Goal: Check status

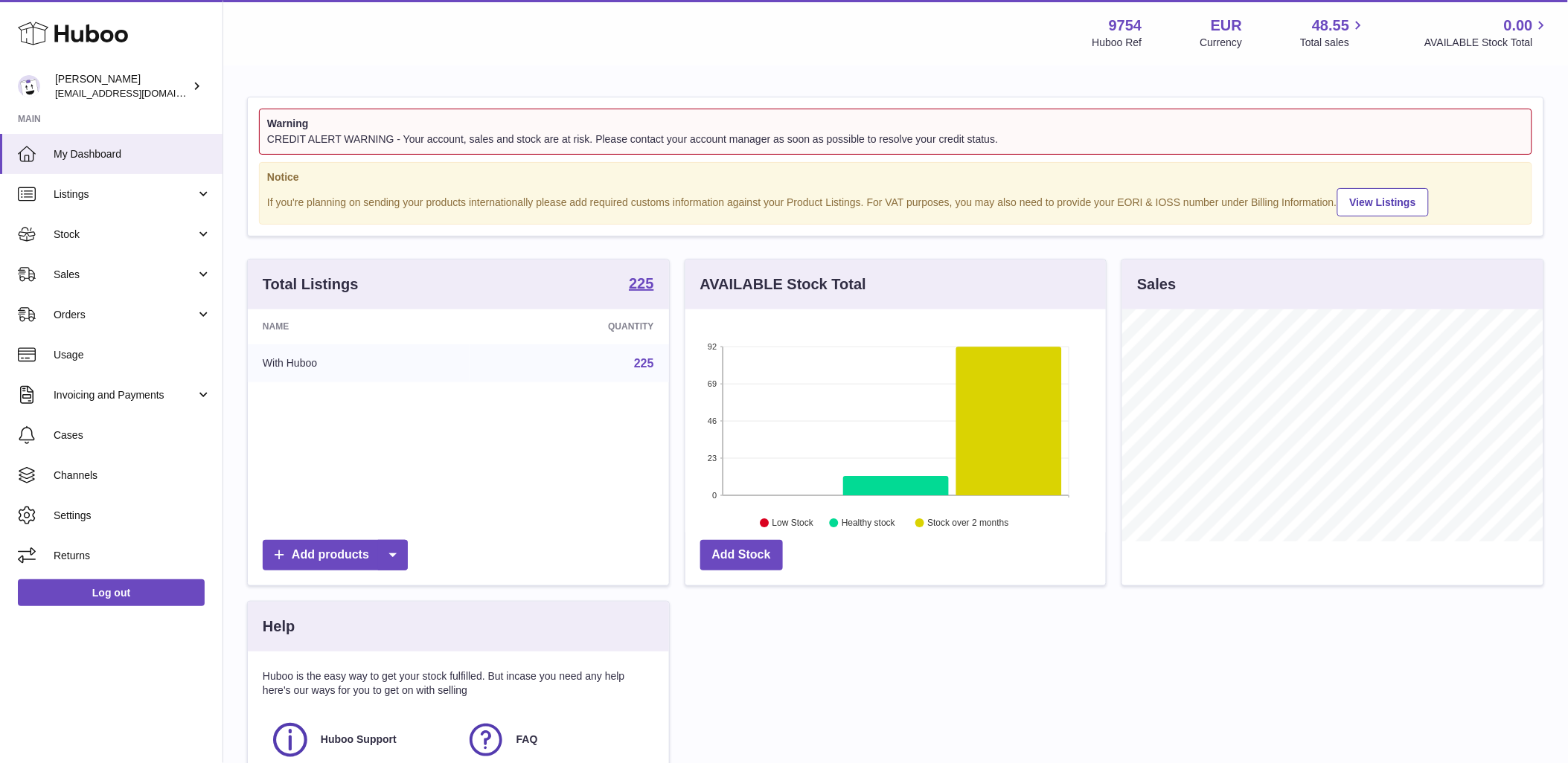
scroll to position [232, 420]
click at [139, 292] on link "Sales" at bounding box center [111, 274] width 222 height 40
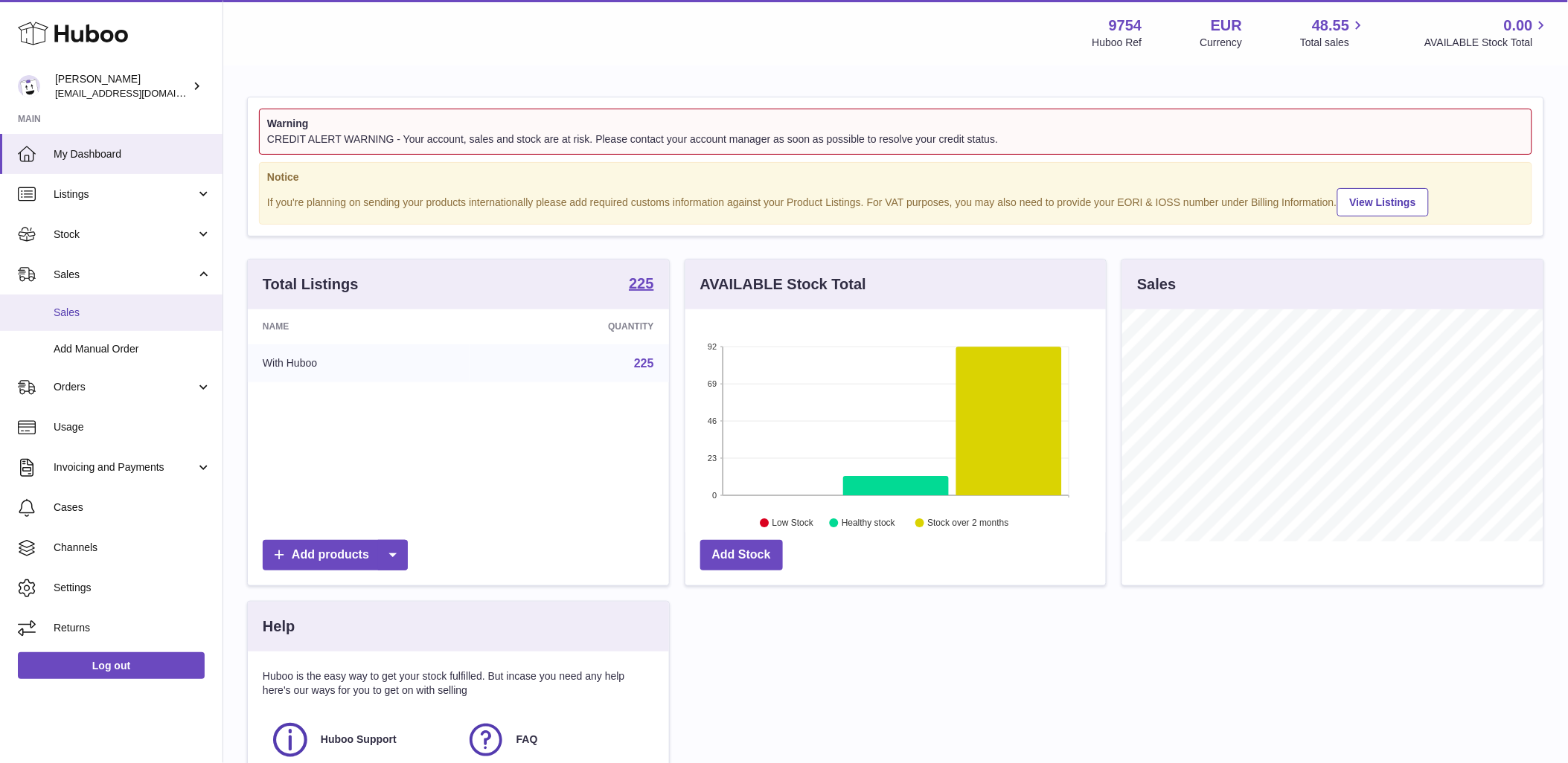
click at [128, 313] on span "Sales" at bounding box center [132, 313] width 158 height 14
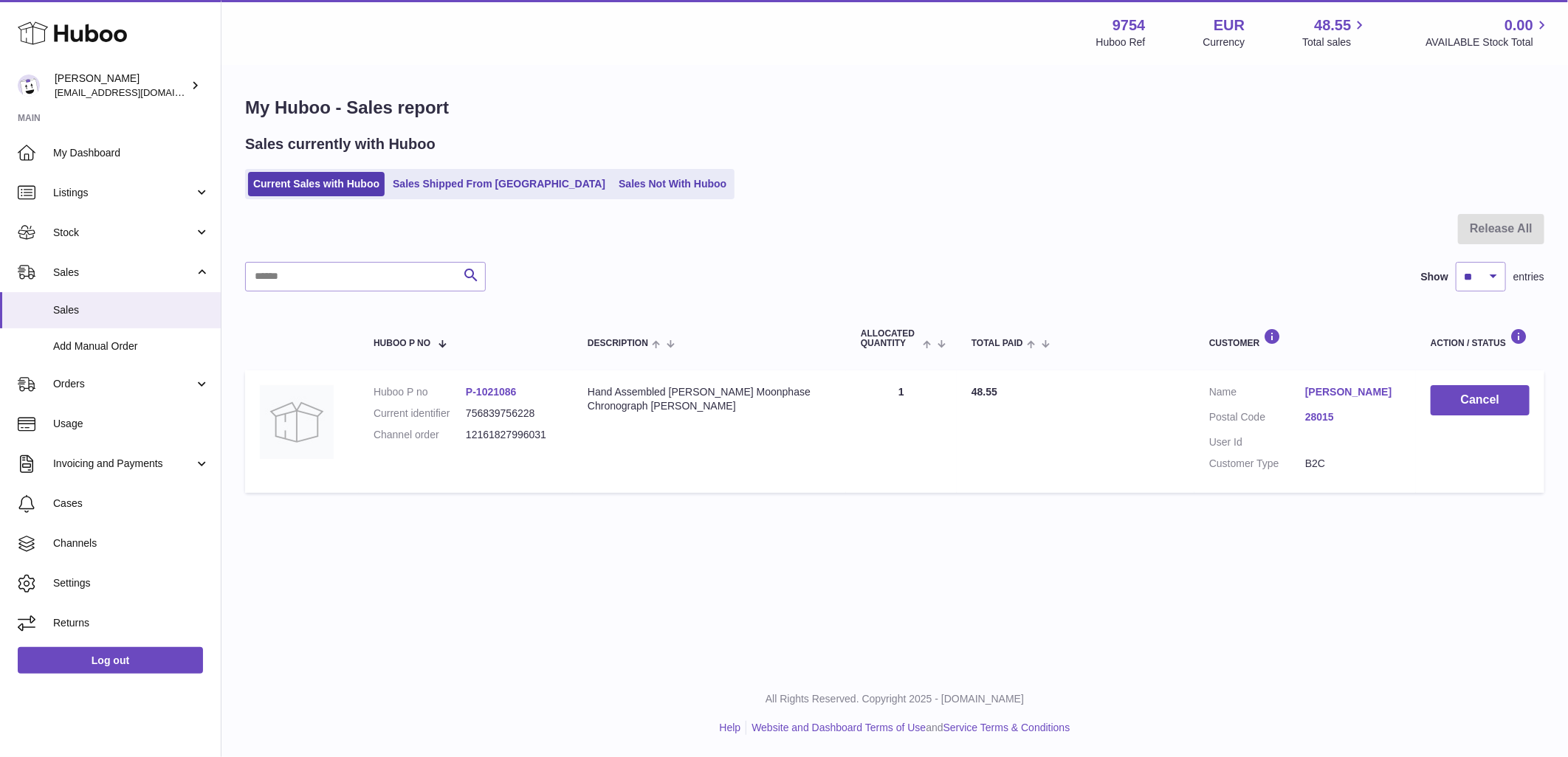
click at [456, 171] on ul "Current Sales with Huboo Sales Shipped From Huboo Sales Not With Huboo" at bounding box center [490, 184] width 490 height 30
click at [455, 185] on link "Sales Shipped From [GEOGRAPHIC_DATA]" at bounding box center [499, 185] width 222 height 25
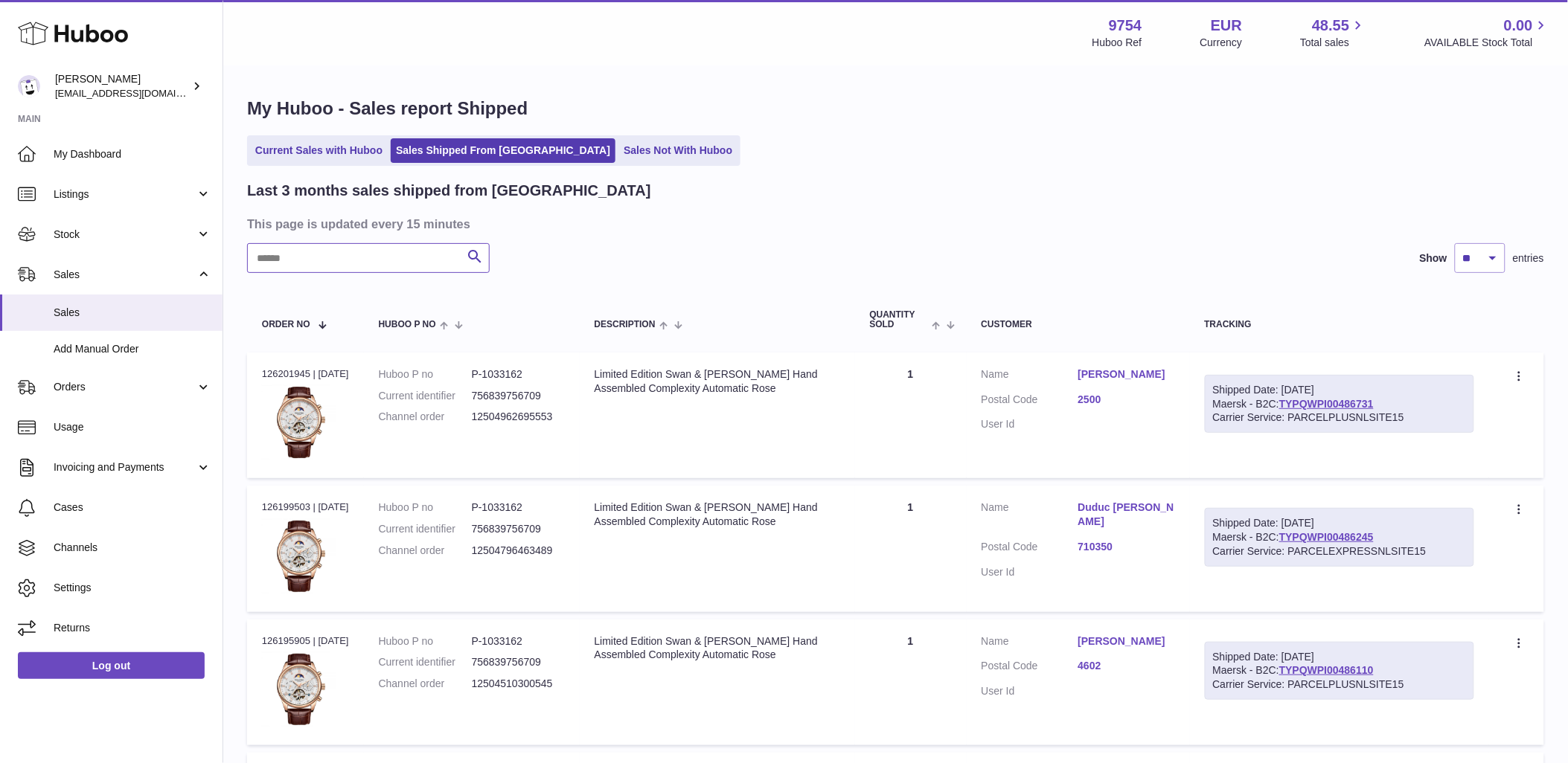
click at [381, 251] on input "text" at bounding box center [369, 258] width 243 height 30
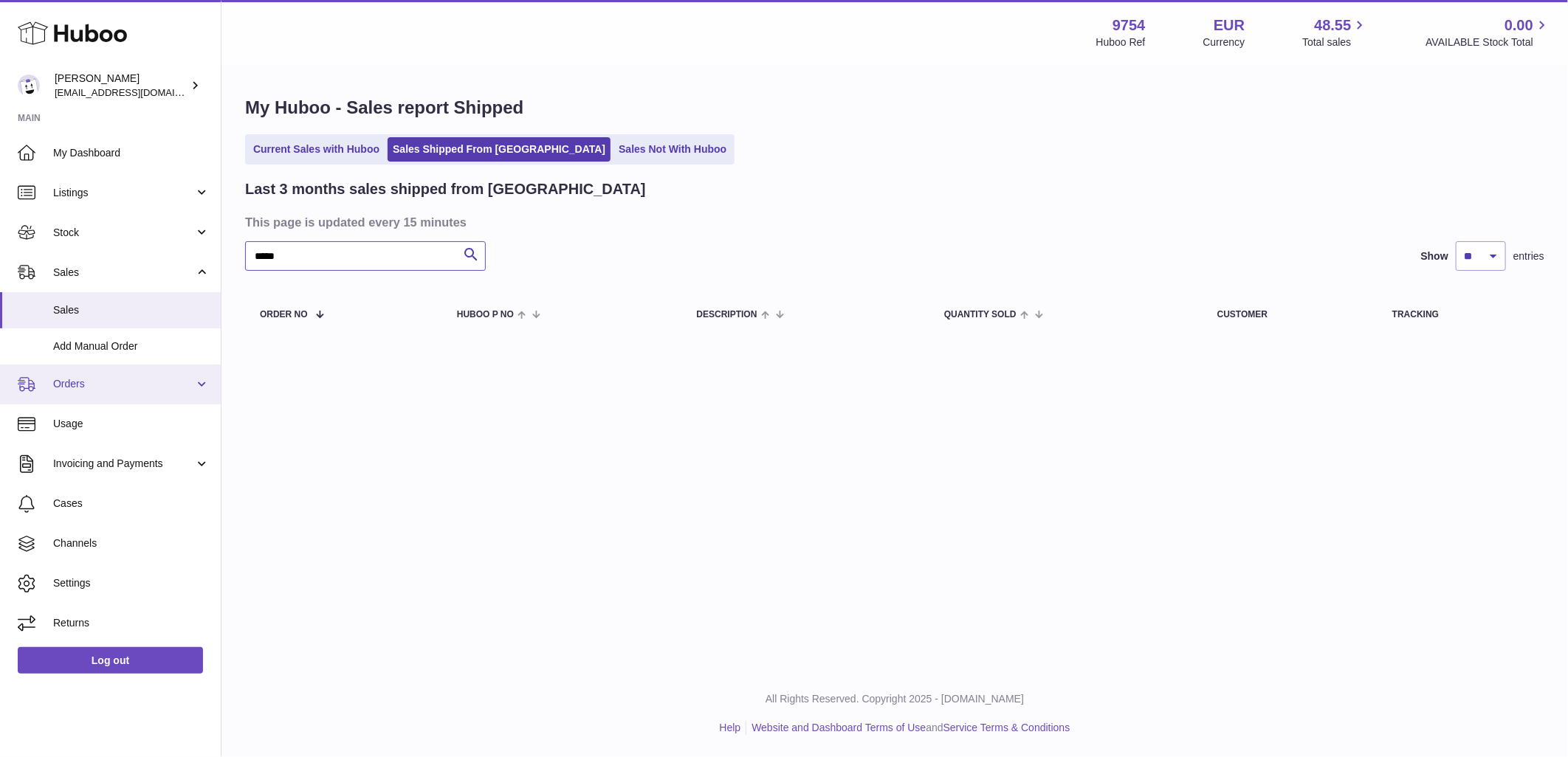
type input "*****"
